Goal: Complete application form

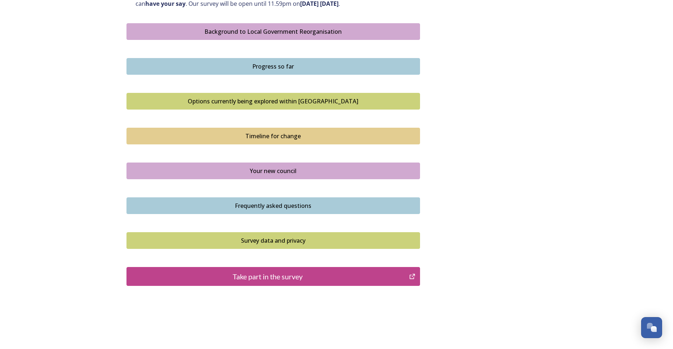
scroll to position [431, 0]
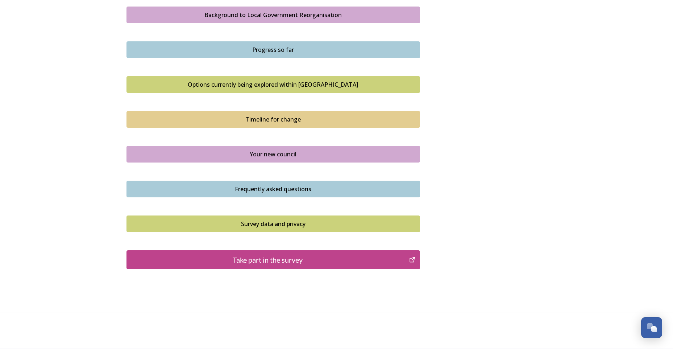
click at [269, 218] on div "Take part in the survey" at bounding box center [267, 259] width 275 height 11
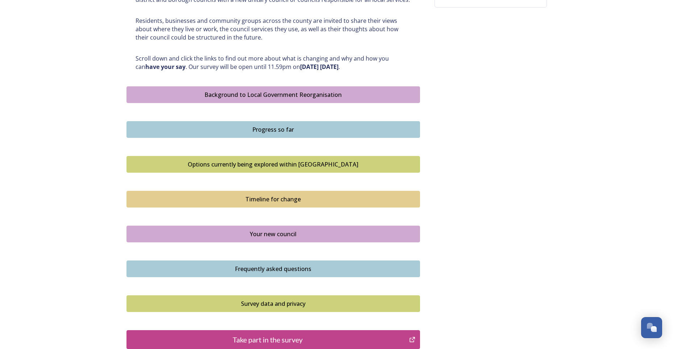
scroll to position [250, 0]
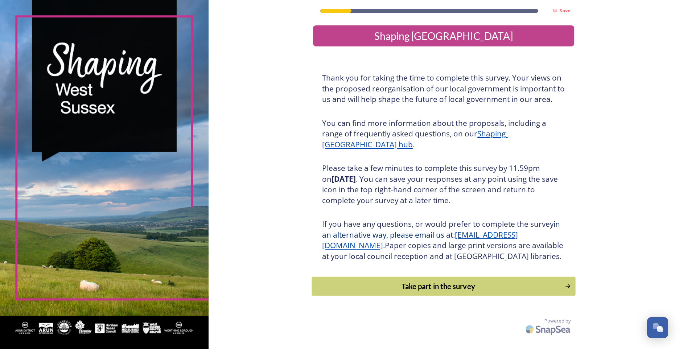
click at [453, 291] on div "Take part in the survey" at bounding box center [438, 286] width 245 height 11
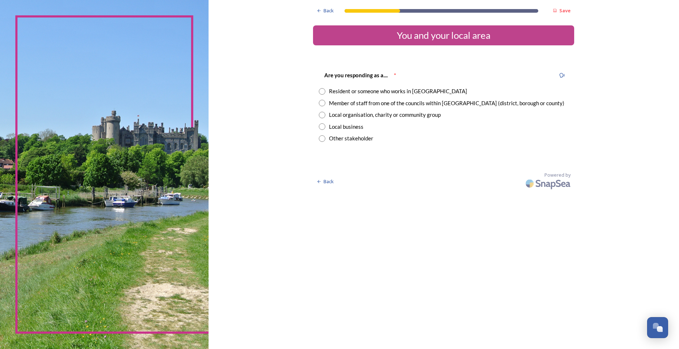
click at [321, 102] on input "radio" at bounding box center [322, 103] width 7 height 7
radio input "true"
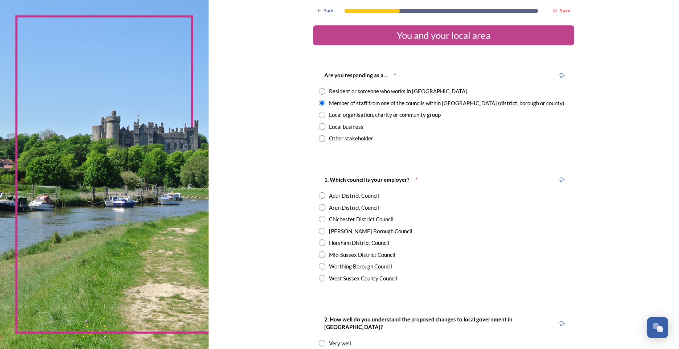
click at [319, 278] on input "radio" at bounding box center [322, 278] width 7 height 7
radio input "true"
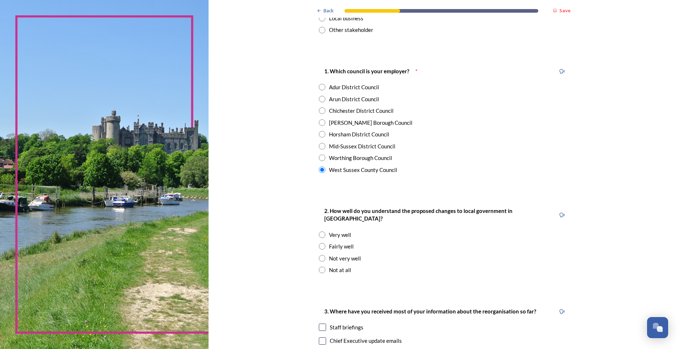
scroll to position [109, 0]
click at [320, 231] on input "radio" at bounding box center [322, 234] width 7 height 7
radio input "true"
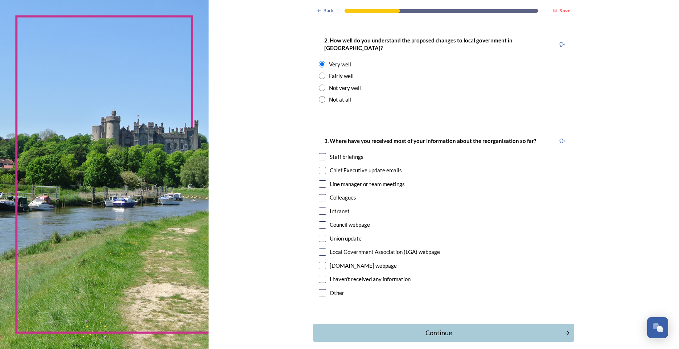
scroll to position [290, 0]
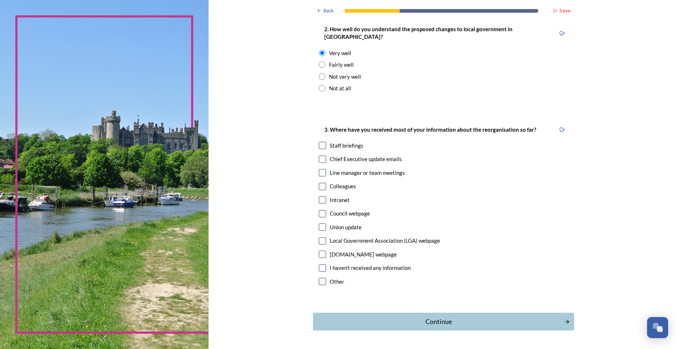
click at [320, 142] on input "checkbox" at bounding box center [322, 145] width 7 height 7
checkbox input "true"
click at [319, 156] on input "checkbox" at bounding box center [322, 159] width 7 height 7
checkbox input "true"
click at [321, 169] on input "checkbox" at bounding box center [322, 172] width 7 height 7
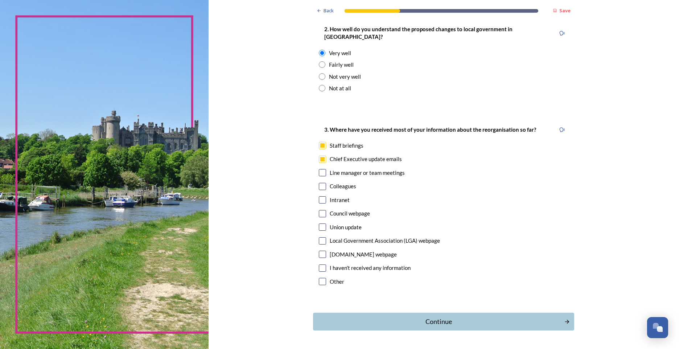
checkbox input "true"
click at [319, 210] on input "checkbox" at bounding box center [322, 213] width 7 height 7
checkbox input "true"
click at [319, 237] on input "checkbox" at bounding box center [322, 240] width 7 height 7
checkbox input "true"
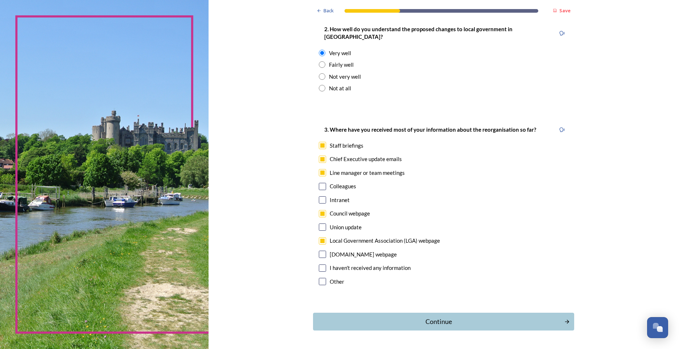
click at [320, 250] on input "checkbox" at bounding box center [322, 253] width 7 height 7
checkbox input "true"
click at [450, 316] on div "Continue" at bounding box center [438, 321] width 245 height 10
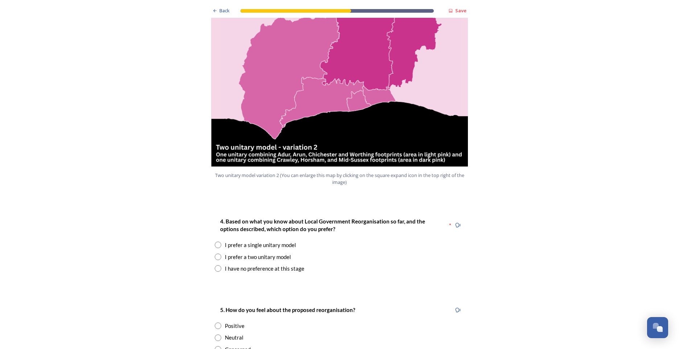
scroll to position [834, 0]
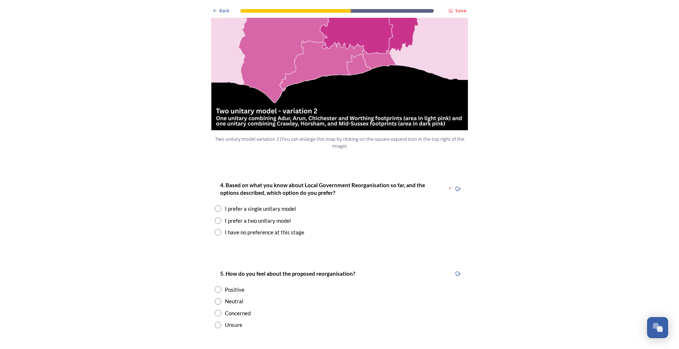
click at [216, 229] on input "radio" at bounding box center [218, 232] width 7 height 7
radio input "true"
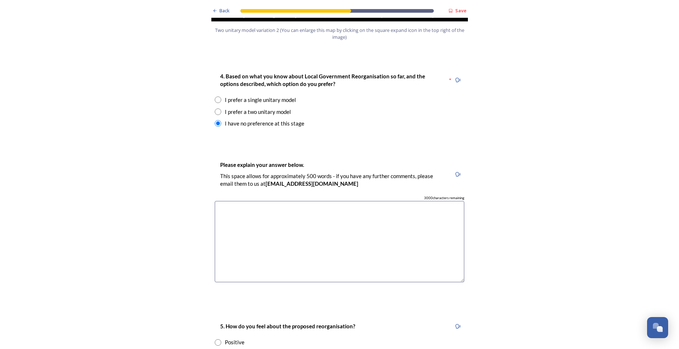
scroll to position [979, 0]
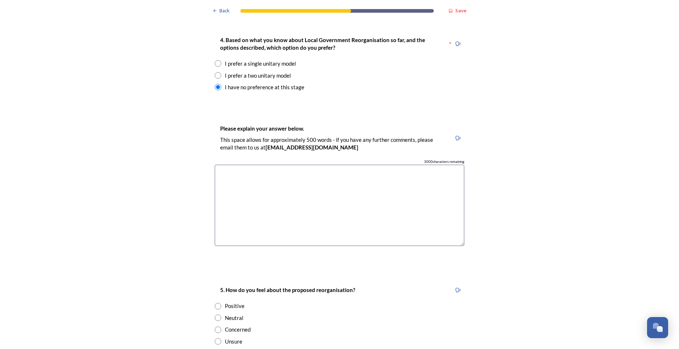
click at [239, 165] on textarea at bounding box center [339, 206] width 249 height 82
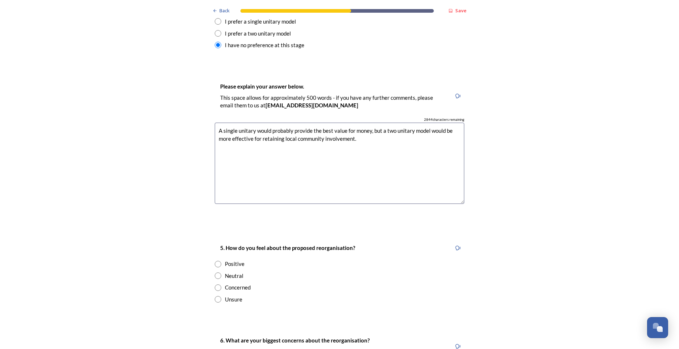
scroll to position [1087, 0]
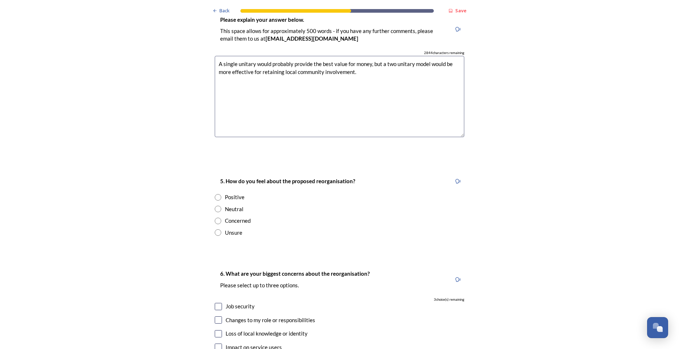
type textarea "A single unitary would probably provide the best value for money, but a two uni…"
click at [215, 194] on input "radio" at bounding box center [218, 197] width 7 height 7
radio input "true"
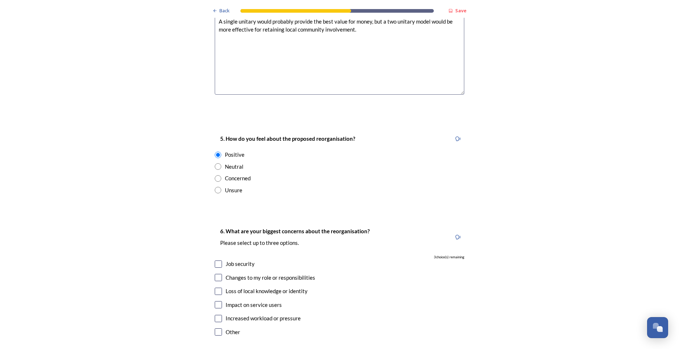
scroll to position [1232, 0]
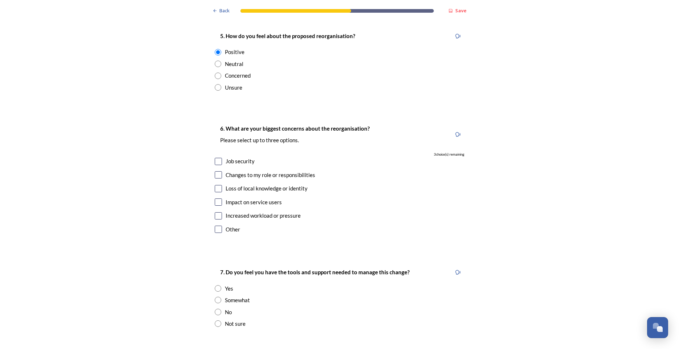
click at [217, 158] on input "checkbox" at bounding box center [218, 161] width 7 height 7
checkbox input "true"
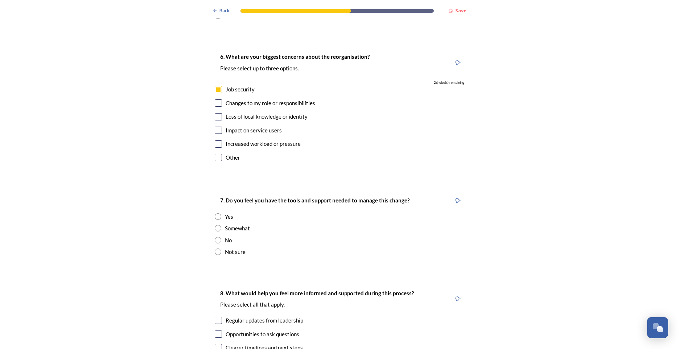
scroll to position [1305, 0]
drag, startPoint x: 217, startPoint y: 193, endPoint x: 239, endPoint y: 204, distance: 24.5
click at [217, 212] on input "radio" at bounding box center [218, 215] width 7 height 7
radio input "true"
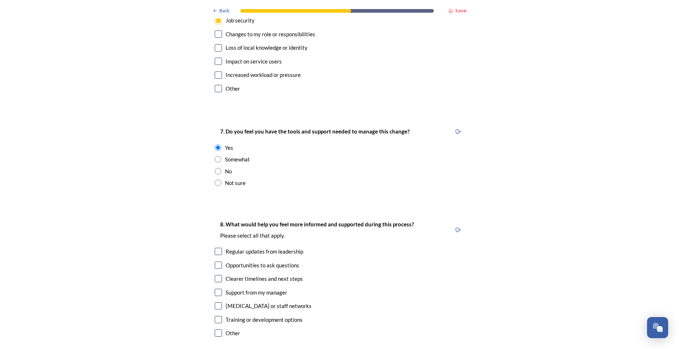
scroll to position [1450, 0]
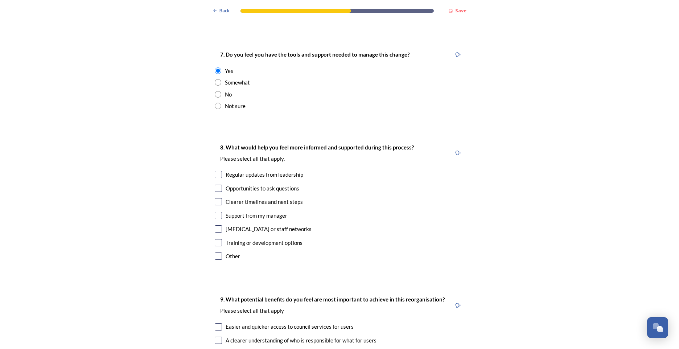
click at [216, 171] on input "checkbox" at bounding box center [218, 174] width 7 height 7
checkbox input "true"
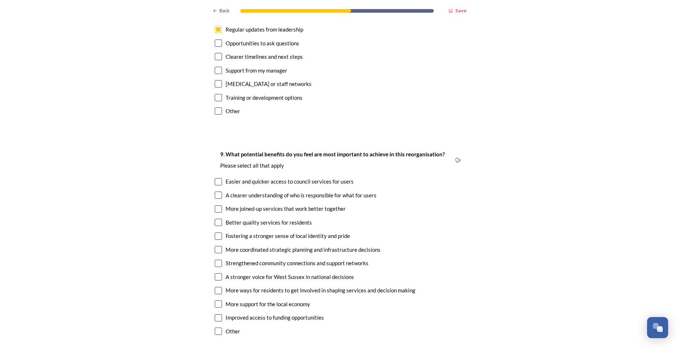
scroll to position [1631, 0]
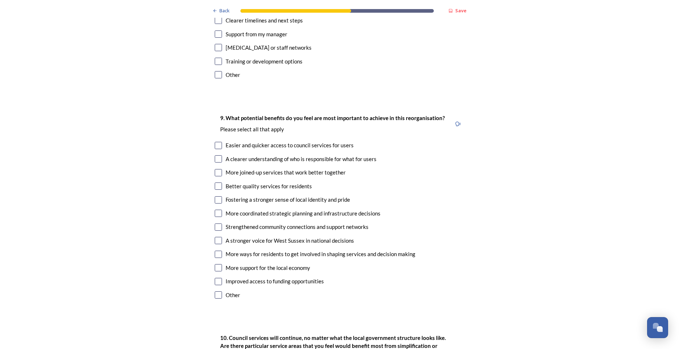
click at [215, 142] on input "checkbox" at bounding box center [218, 145] width 7 height 7
checkbox input "true"
click at [215, 155] on input "checkbox" at bounding box center [218, 158] width 7 height 7
checkbox input "true"
click at [216, 169] on input "checkbox" at bounding box center [218, 172] width 7 height 7
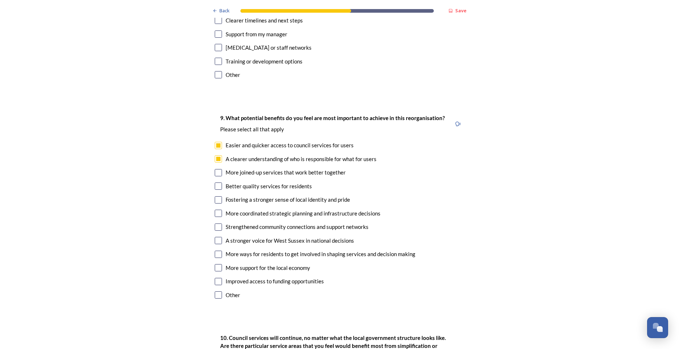
checkbox input "true"
click at [215, 210] on input "checkbox" at bounding box center [218, 213] width 7 height 7
checkbox input "true"
click at [217, 237] on input "checkbox" at bounding box center [218, 240] width 7 height 7
checkbox input "true"
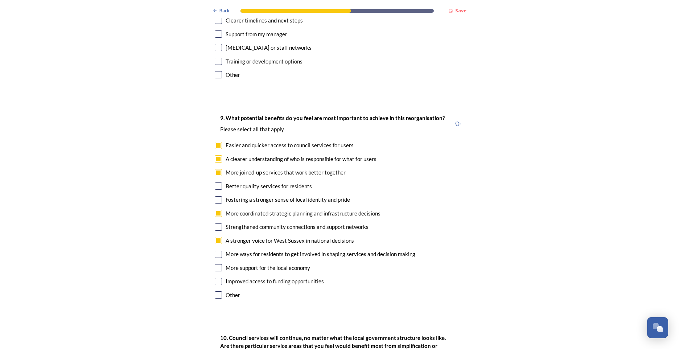
click at [217, 264] on input "checkbox" at bounding box center [218, 267] width 7 height 7
checkbox input "true"
drag, startPoint x: 216, startPoint y: 259, endPoint x: 223, endPoint y: 259, distance: 6.9
click at [216, 278] on input "checkbox" at bounding box center [218, 281] width 7 height 7
checkbox input "true"
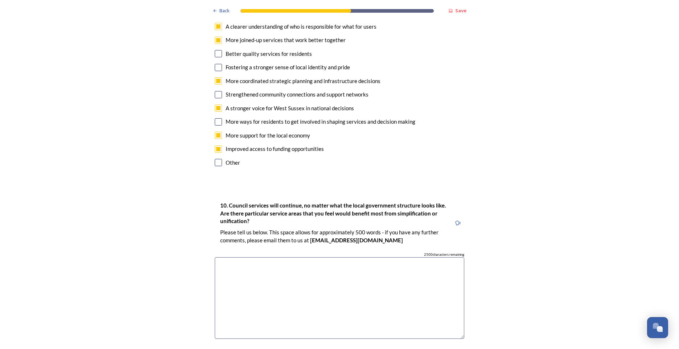
scroll to position [1776, 0]
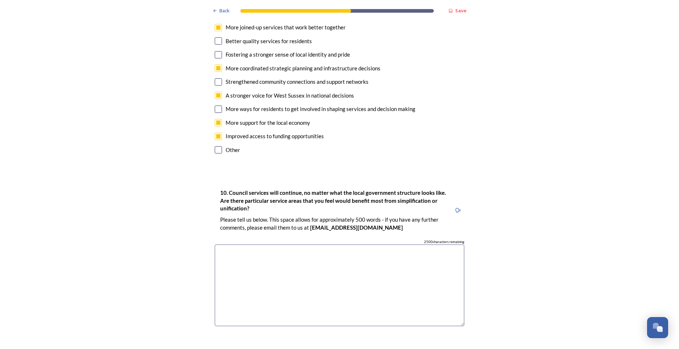
click at [248, 244] on textarea at bounding box center [339, 285] width 249 height 82
type textarea "s"
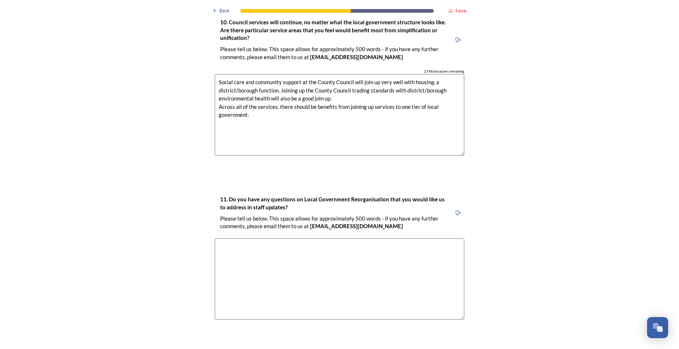
scroll to position [1988, 0]
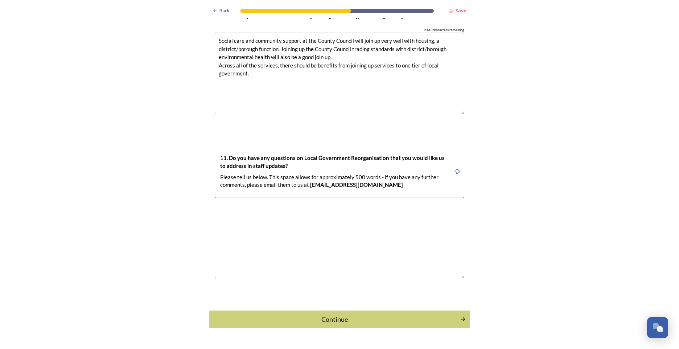
type textarea "Social care and community support at the County Council will join up very well …"
click at [262, 197] on textarea at bounding box center [339, 238] width 249 height 82
type textarea "None."
click at [347, 314] on div "Continue" at bounding box center [334, 319] width 245 height 10
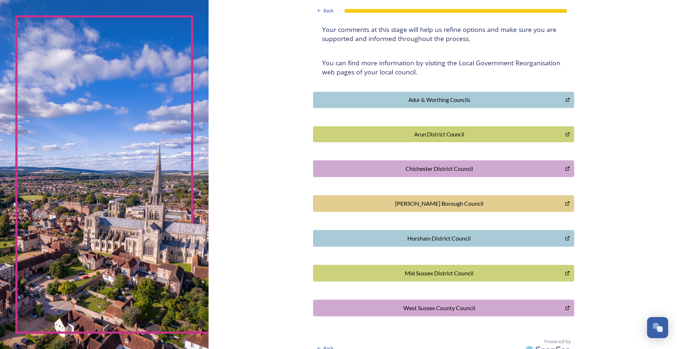
scroll to position [118, 0]
